Goal: Information Seeking & Learning: Learn about a topic

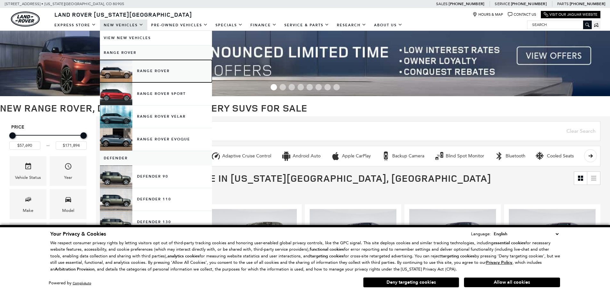
click at [154, 70] on link "Range Rover" at bounding box center [156, 71] width 112 height 22
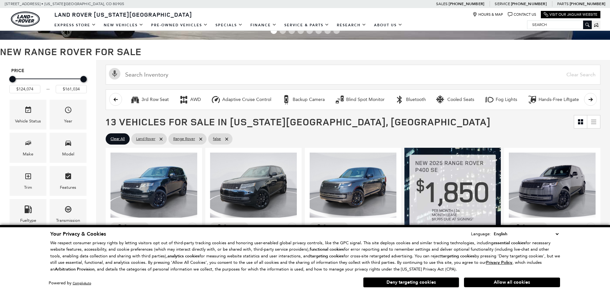
scroll to position [64, 0]
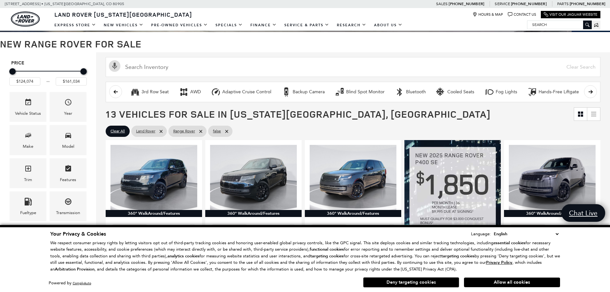
click at [403, 284] on button "Deny targeting cookies" at bounding box center [411, 282] width 96 height 10
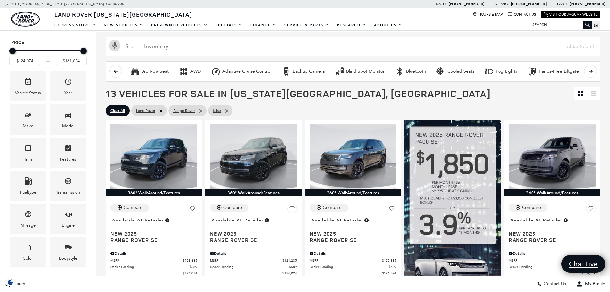
scroll to position [96, 0]
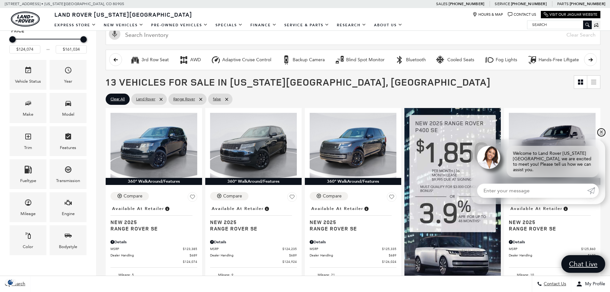
click at [601, 136] on link "✕" at bounding box center [602, 132] width 8 height 8
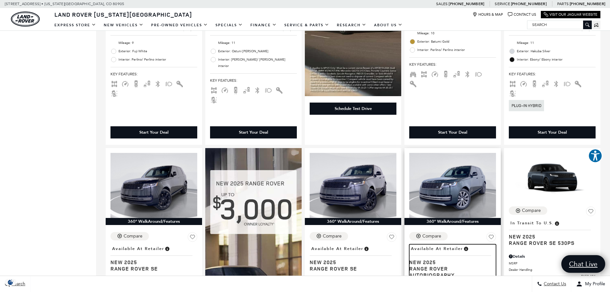
scroll to position [705, 0]
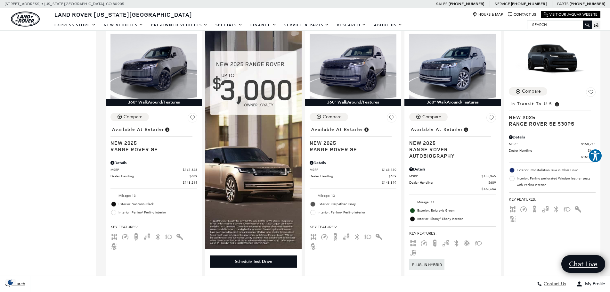
drag, startPoint x: 331, startPoint y: 131, endPoint x: 38, endPoint y: 162, distance: 294.8
click at [38, 162] on div "Price $124,074 $161,034 Vehicle Status Year Make Model Trim Features Fueltype T…" at bounding box center [48, 237] width 96 height 1651
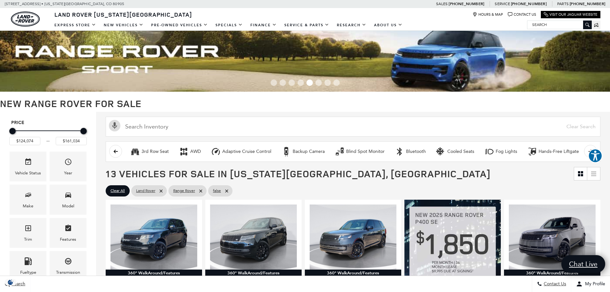
scroll to position [0, 0]
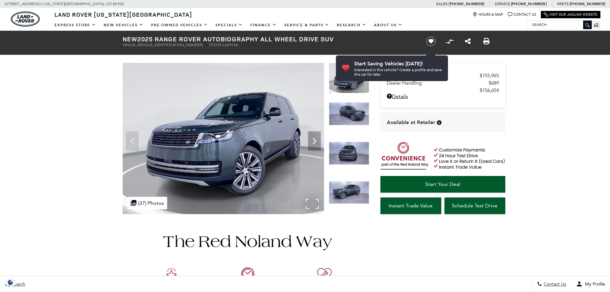
click at [313, 203] on img at bounding box center [223, 138] width 201 height 151
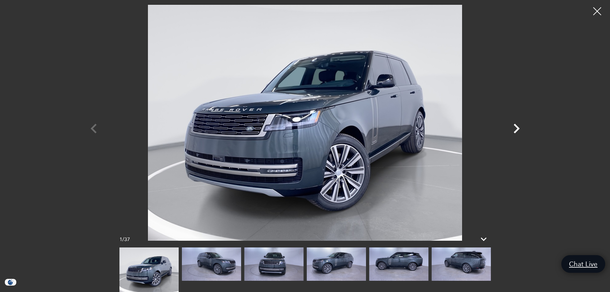
click at [518, 128] on icon "Next" at bounding box center [517, 129] width 6 height 10
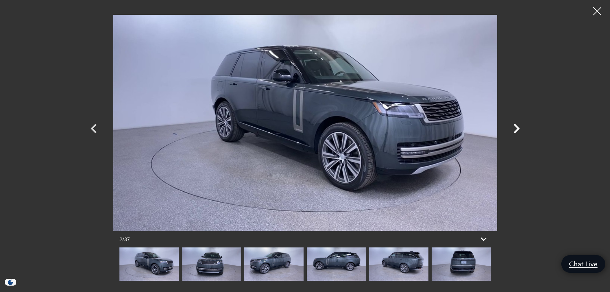
click at [518, 128] on icon "Next" at bounding box center [517, 129] width 6 height 10
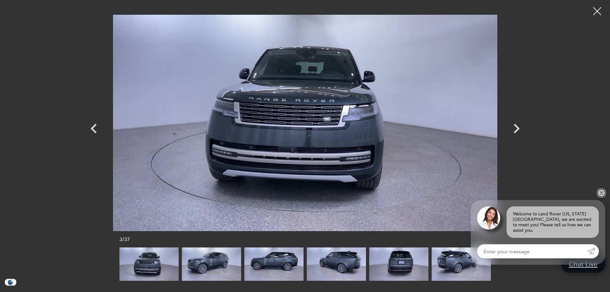
click at [600, 197] on link "✕" at bounding box center [602, 193] width 8 height 8
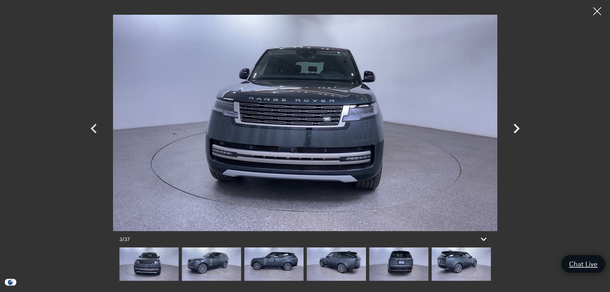
click at [518, 130] on icon "Next" at bounding box center [517, 129] width 6 height 10
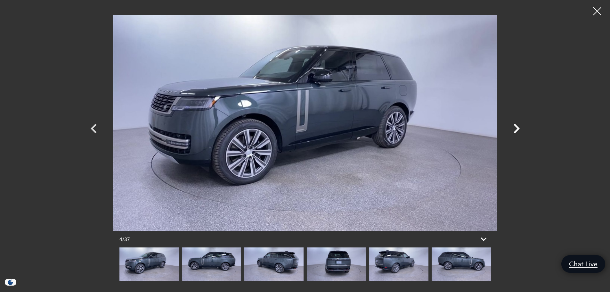
click at [518, 130] on icon "Next" at bounding box center [517, 129] width 6 height 10
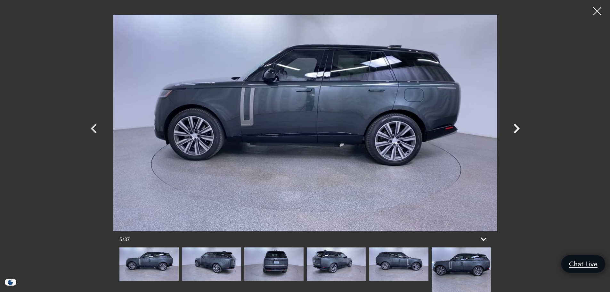
click at [517, 129] on icon "Next" at bounding box center [516, 128] width 19 height 19
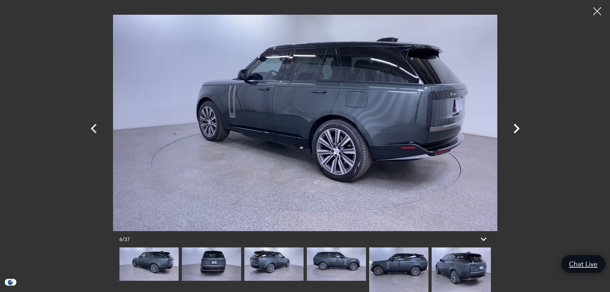
click at [517, 129] on icon "Next" at bounding box center [516, 128] width 19 height 19
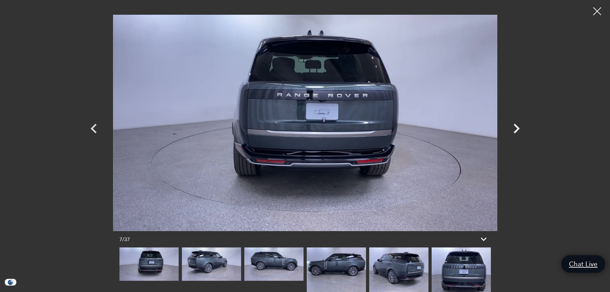
click at [517, 129] on icon "Next" at bounding box center [517, 129] width 6 height 10
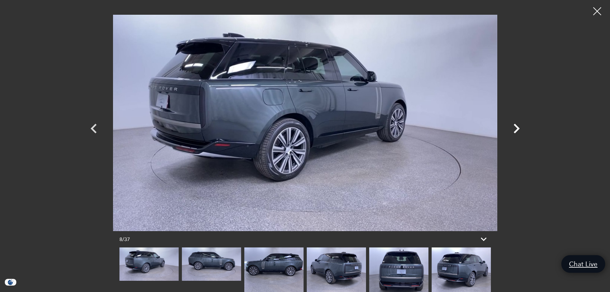
click at [517, 129] on icon "Next" at bounding box center [517, 129] width 6 height 10
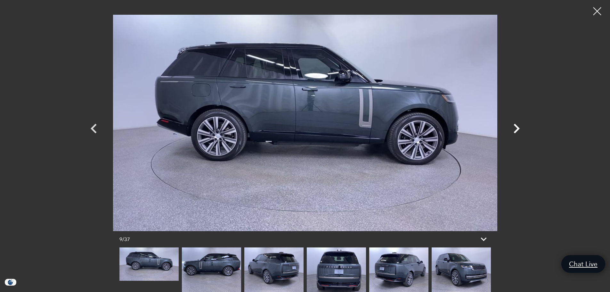
click at [517, 129] on icon "Next" at bounding box center [517, 129] width 6 height 10
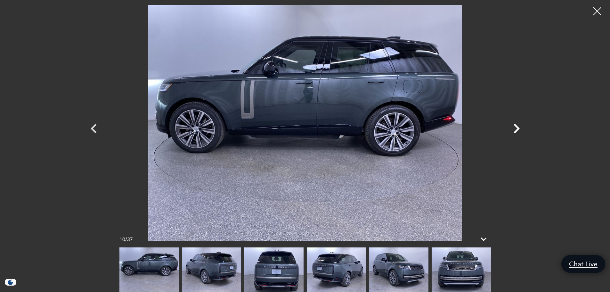
click at [517, 129] on icon "Next" at bounding box center [517, 129] width 6 height 10
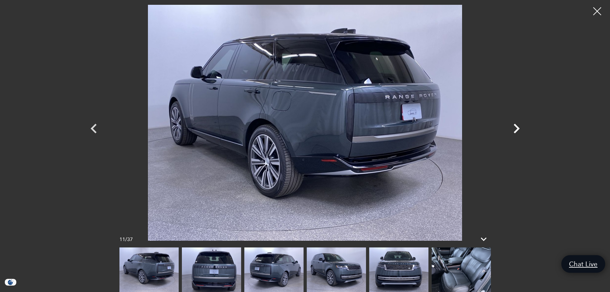
click at [517, 129] on icon "Next" at bounding box center [517, 129] width 6 height 10
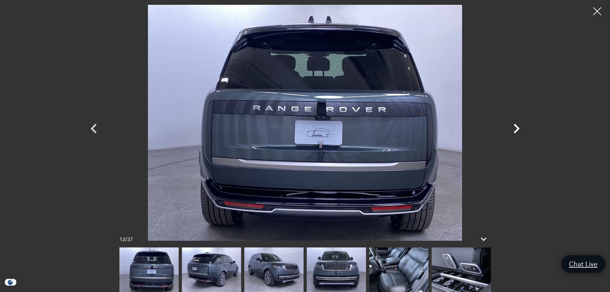
click at [517, 129] on icon "Next" at bounding box center [517, 129] width 6 height 10
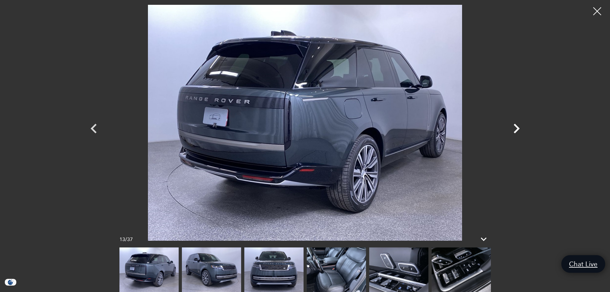
click at [517, 129] on icon "Next" at bounding box center [517, 129] width 6 height 10
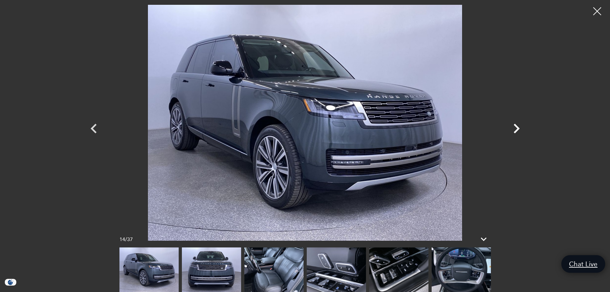
click at [517, 129] on icon "Next" at bounding box center [517, 129] width 6 height 10
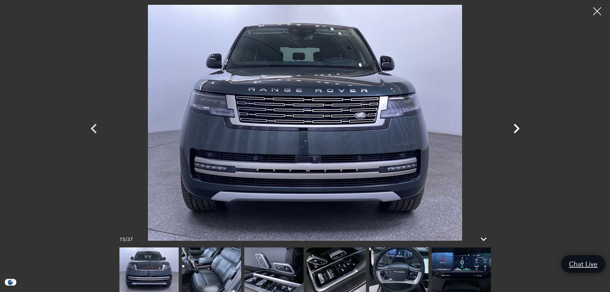
click at [517, 129] on icon "Next" at bounding box center [517, 129] width 6 height 10
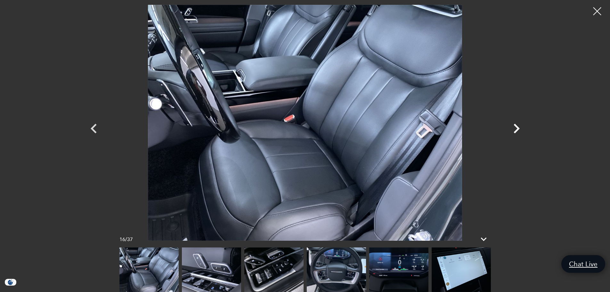
click at [517, 129] on icon "Next" at bounding box center [517, 129] width 6 height 10
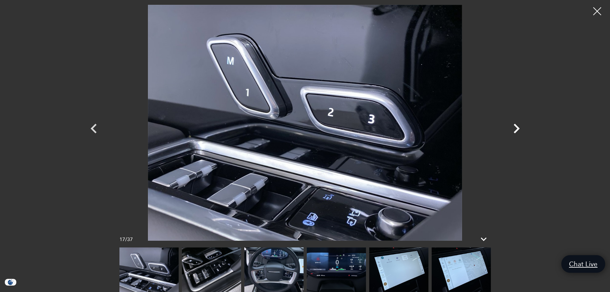
click at [517, 129] on icon "Next" at bounding box center [517, 129] width 6 height 10
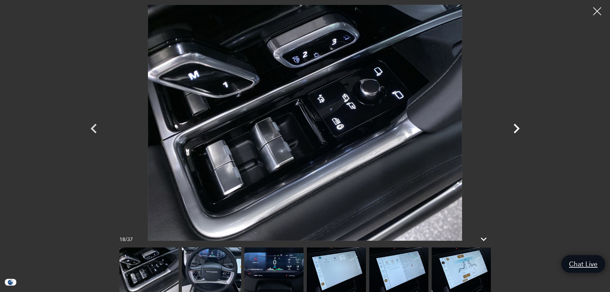
click at [517, 129] on icon "Next" at bounding box center [517, 129] width 6 height 10
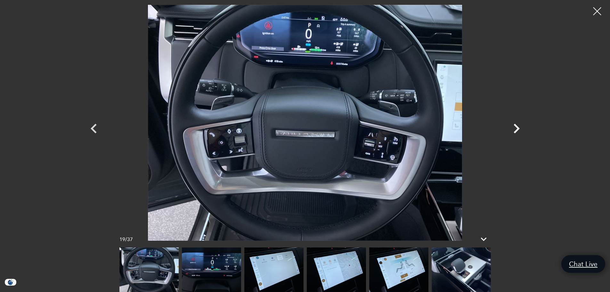
click at [517, 129] on icon "Next" at bounding box center [517, 129] width 6 height 10
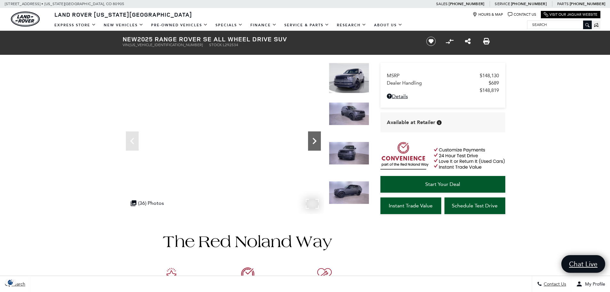
click at [314, 142] on icon "Next" at bounding box center [314, 141] width 13 height 13
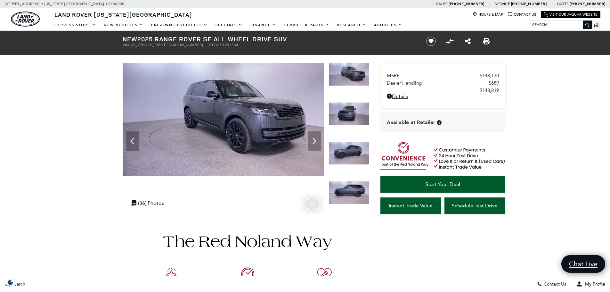
click at [251, 110] on img at bounding box center [223, 119] width 201 height 113
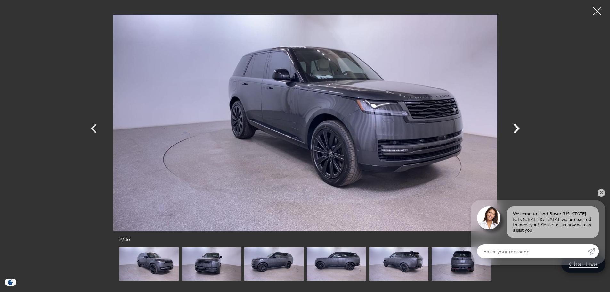
click at [517, 130] on icon "Next" at bounding box center [517, 129] width 6 height 10
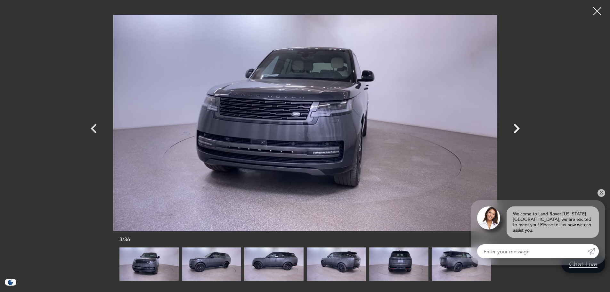
click at [517, 130] on icon "Next" at bounding box center [517, 129] width 6 height 10
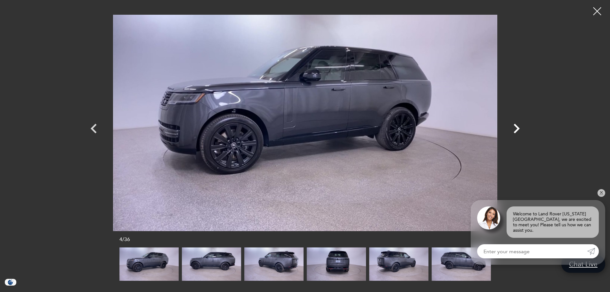
click at [517, 130] on icon "Next" at bounding box center [517, 129] width 6 height 10
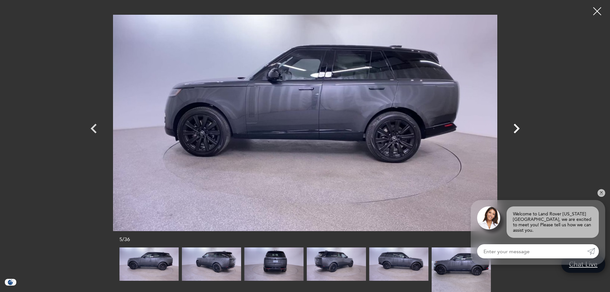
click at [517, 130] on icon "Next" at bounding box center [517, 129] width 6 height 10
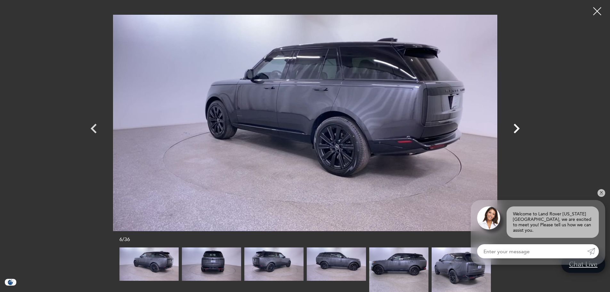
click at [517, 130] on icon "Next" at bounding box center [517, 129] width 6 height 10
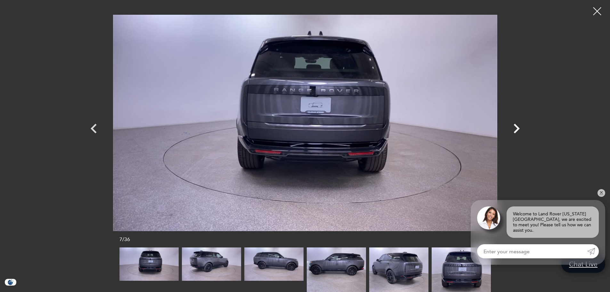
click at [517, 130] on icon "Next" at bounding box center [517, 129] width 6 height 10
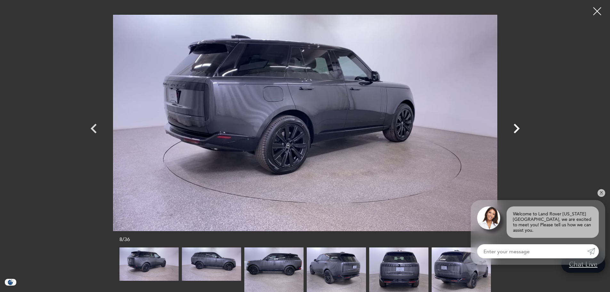
click at [517, 130] on icon "Next" at bounding box center [517, 129] width 6 height 10
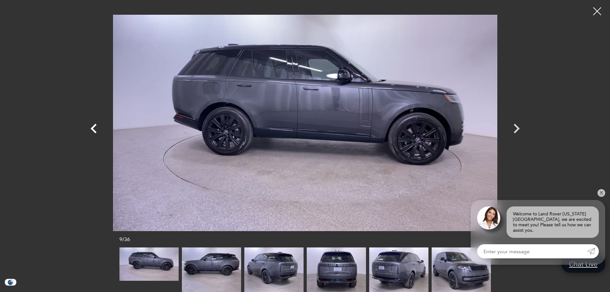
click at [93, 128] on icon "Previous" at bounding box center [94, 129] width 6 height 10
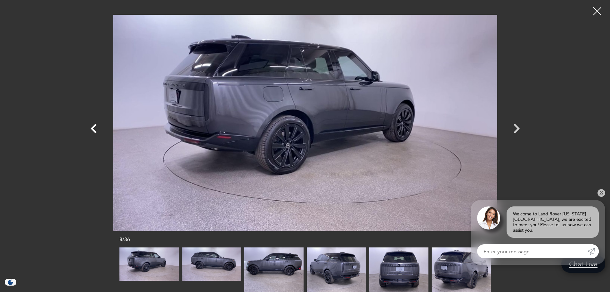
click at [93, 128] on icon "Previous" at bounding box center [94, 129] width 6 height 10
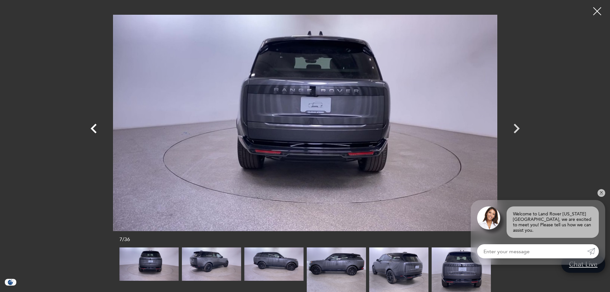
click at [93, 128] on icon "Previous" at bounding box center [94, 129] width 6 height 10
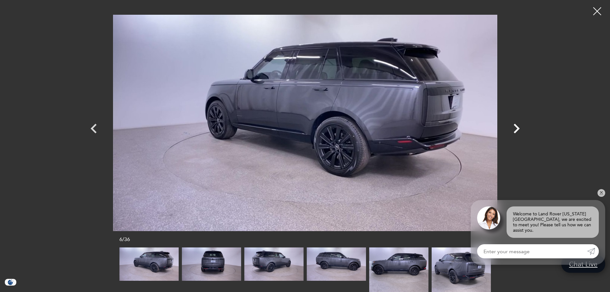
click at [518, 128] on icon "Next" at bounding box center [517, 129] width 6 height 10
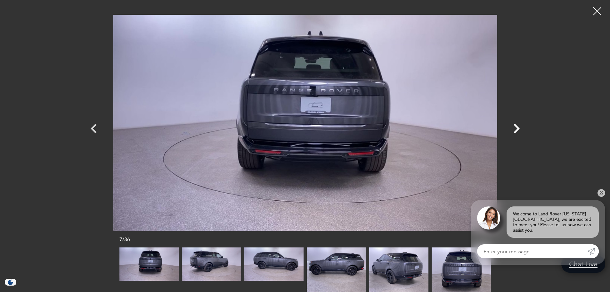
click at [518, 128] on icon "Next" at bounding box center [517, 129] width 6 height 10
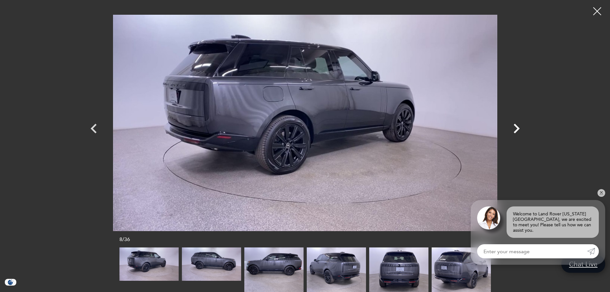
click at [518, 128] on icon "Next" at bounding box center [517, 129] width 6 height 10
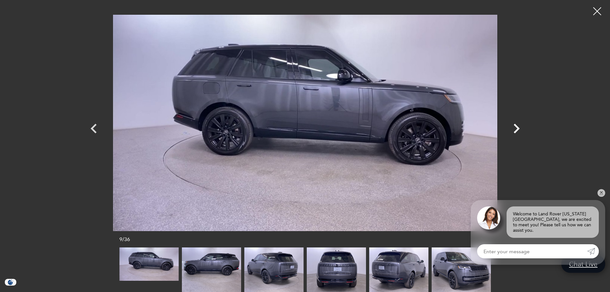
click at [518, 128] on icon "Next" at bounding box center [517, 129] width 6 height 10
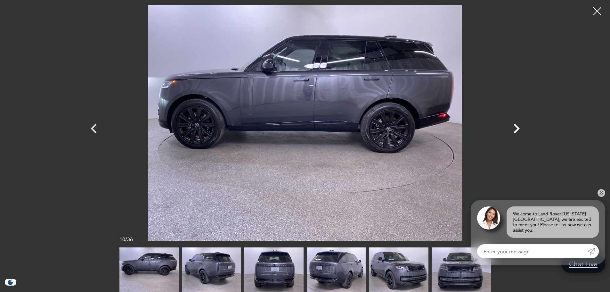
click at [518, 128] on icon "Next" at bounding box center [517, 129] width 6 height 10
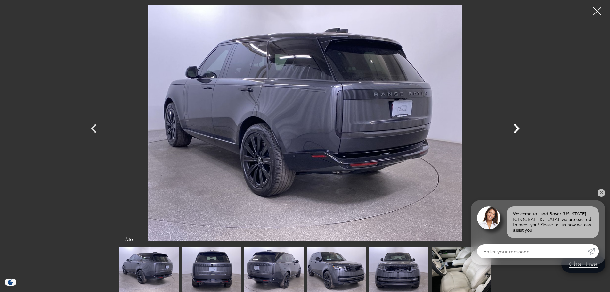
click at [518, 128] on icon "Next" at bounding box center [517, 129] width 6 height 10
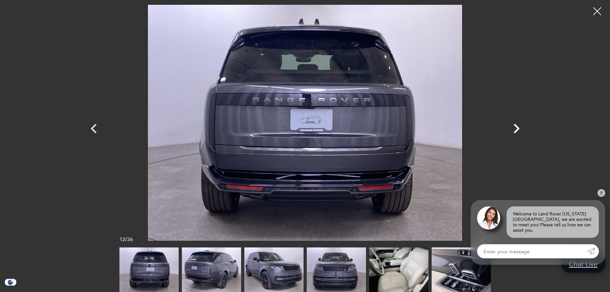
click at [518, 128] on icon "Next" at bounding box center [517, 129] width 6 height 10
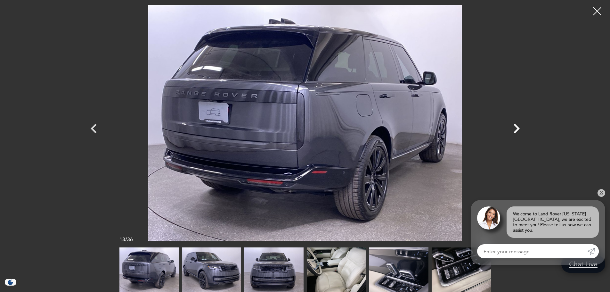
click at [518, 128] on icon "Next" at bounding box center [517, 129] width 6 height 10
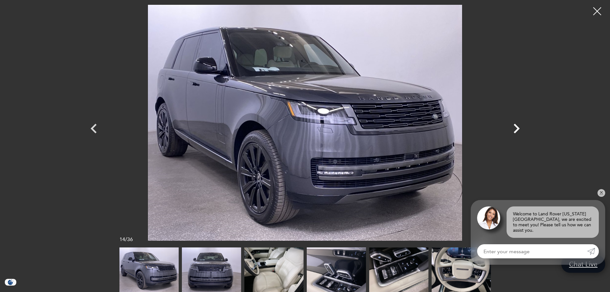
click at [518, 128] on icon "Next" at bounding box center [517, 129] width 6 height 10
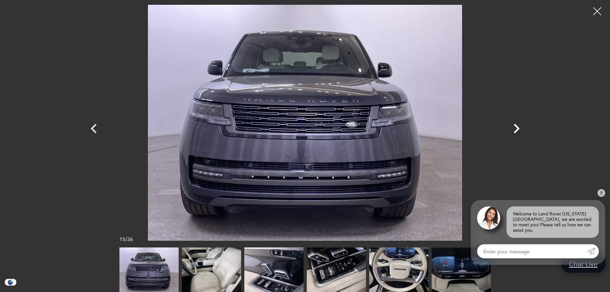
click at [518, 128] on icon "Next" at bounding box center [517, 129] width 6 height 10
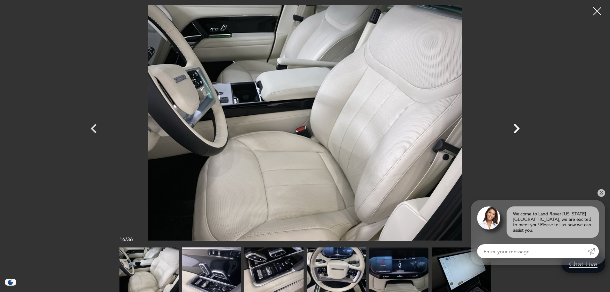
click at [518, 128] on icon "Next" at bounding box center [517, 129] width 6 height 10
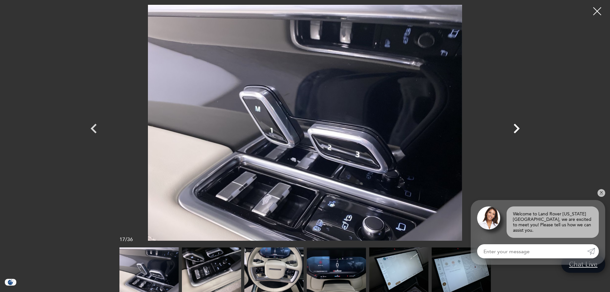
click at [518, 128] on icon "Next" at bounding box center [517, 129] width 6 height 10
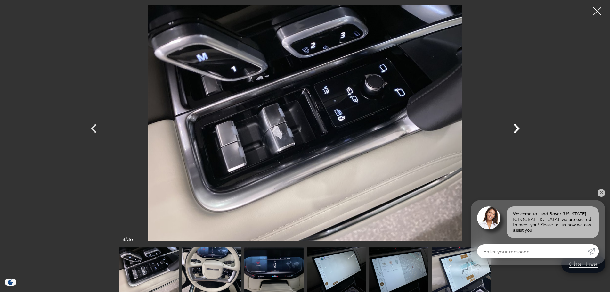
click at [518, 128] on icon "Next" at bounding box center [517, 129] width 6 height 10
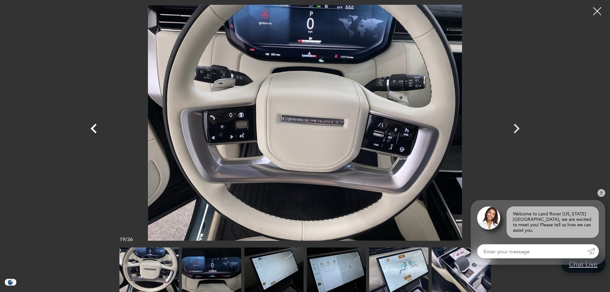
click at [93, 128] on icon "Previous" at bounding box center [94, 129] width 6 height 10
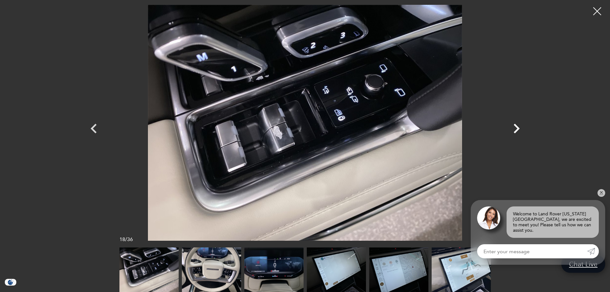
click at [517, 128] on icon "Next" at bounding box center [517, 129] width 6 height 10
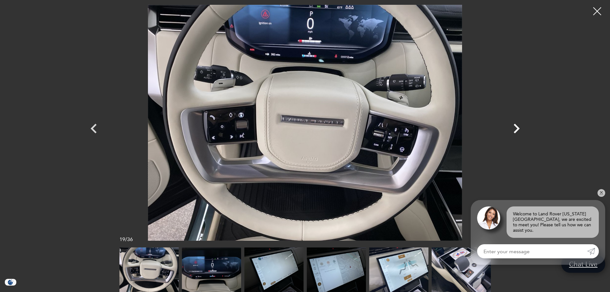
click at [517, 128] on icon "Next" at bounding box center [517, 129] width 6 height 10
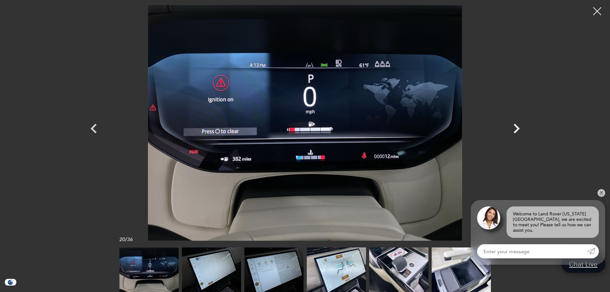
click at [517, 128] on icon "Next" at bounding box center [517, 129] width 6 height 10
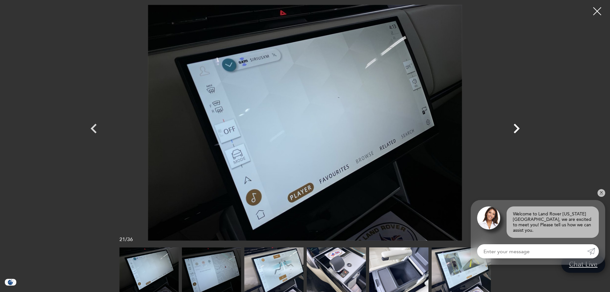
click at [517, 128] on icon "Next" at bounding box center [517, 129] width 6 height 10
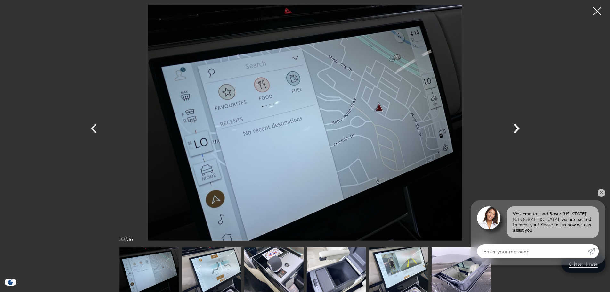
click at [517, 128] on icon "Next" at bounding box center [517, 129] width 6 height 10
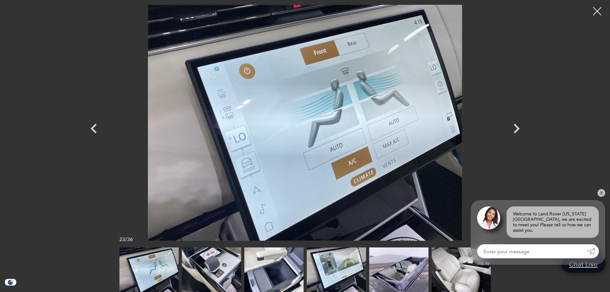
click at [594, 12] on div at bounding box center [597, 11] width 17 height 17
